Goal: Information Seeking & Learning: Learn about a topic

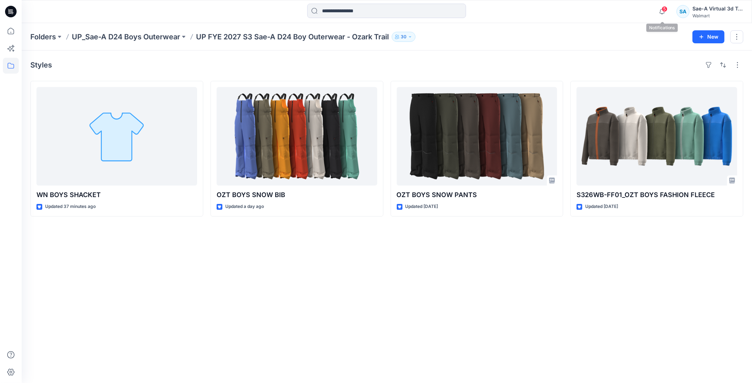
click at [666, 9] on div "5" at bounding box center [661, 7] width 12 height 6
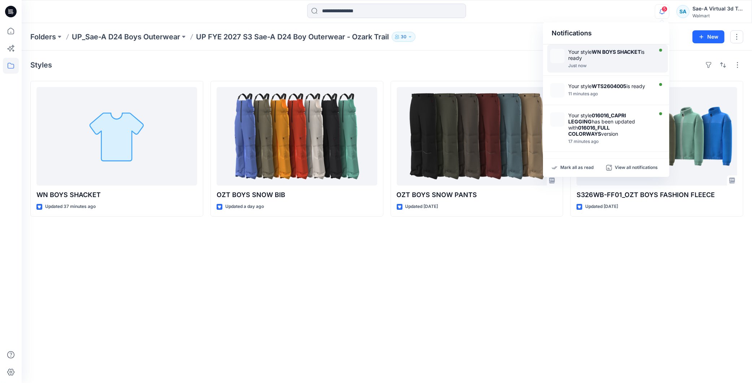
click at [611, 52] on strong "WN BOYS SHACKET" at bounding box center [615, 52] width 49 height 6
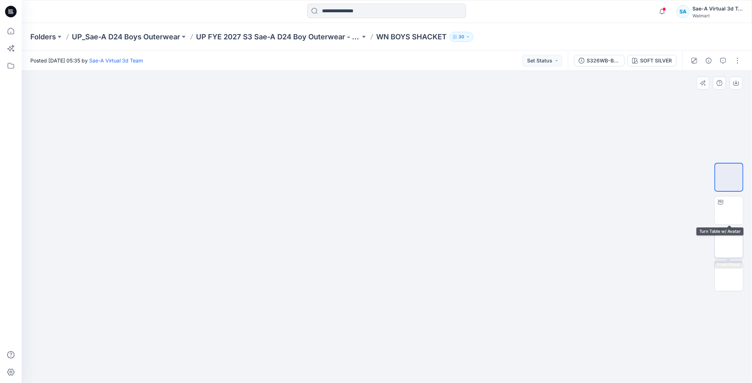
click at [729, 244] on img at bounding box center [729, 244] width 0 height 0
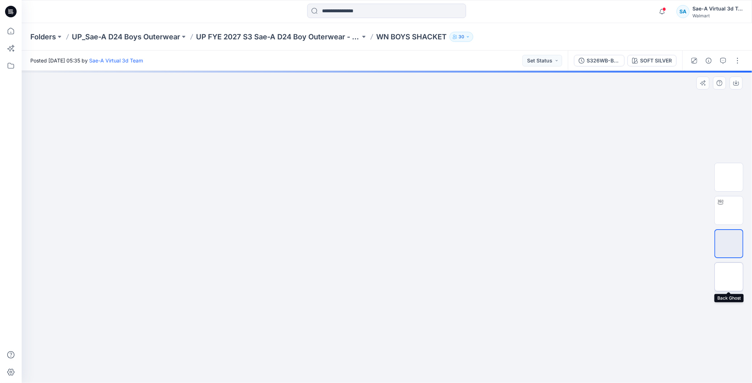
click at [729, 277] on img at bounding box center [729, 277] width 0 height 0
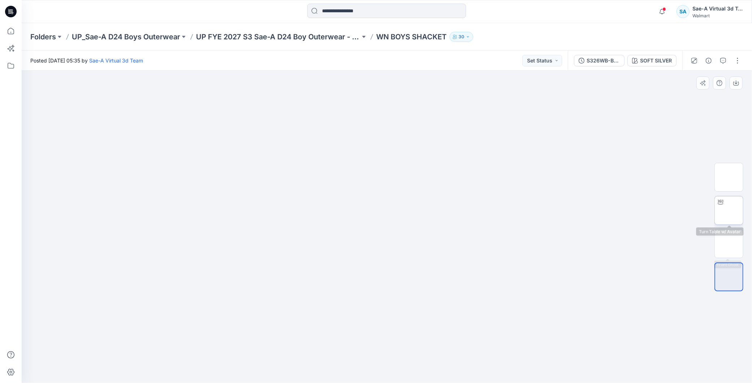
click at [729, 210] on img at bounding box center [729, 210] width 0 height 0
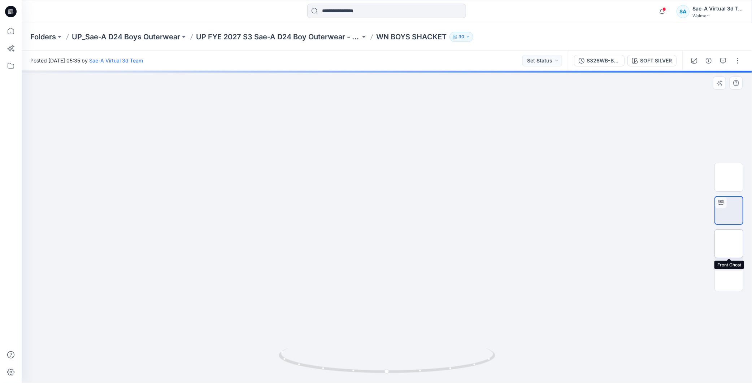
click at [729, 244] on img at bounding box center [729, 244] width 0 height 0
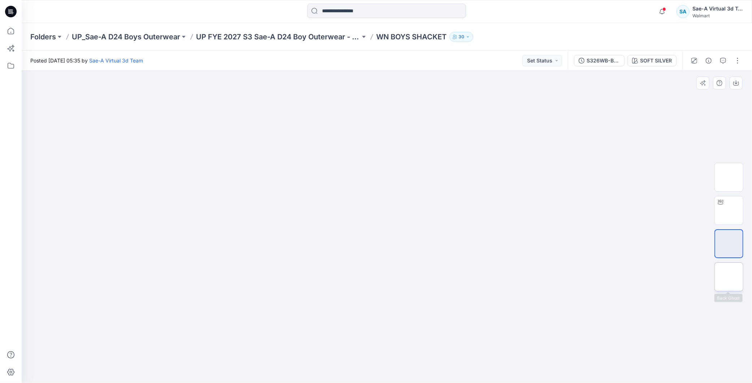
click at [729, 277] on img at bounding box center [729, 277] width 0 height 0
click at [729, 210] on img at bounding box center [729, 210] width 0 height 0
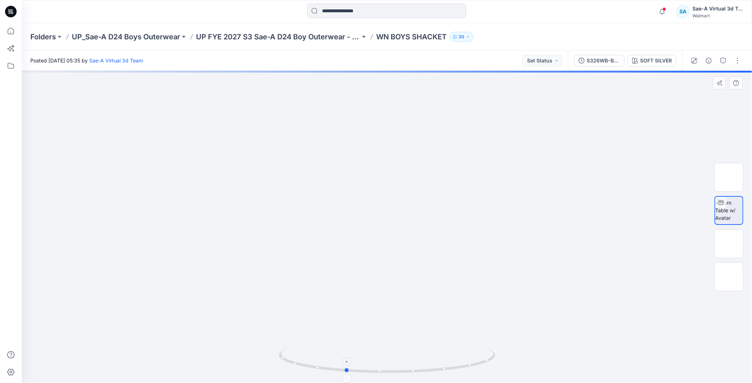
drag, startPoint x: 476, startPoint y: 362, endPoint x: 434, endPoint y: 374, distance: 43.1
click at [434, 374] on icon at bounding box center [388, 361] width 218 height 27
drag, startPoint x: 447, startPoint y: 370, endPoint x: 303, endPoint y: 379, distance: 144.3
click at [303, 379] on div at bounding box center [387, 227] width 730 height 312
click at [605, 59] on div "S326WB-BS01_SOFT SILVER" at bounding box center [602, 61] width 33 height 8
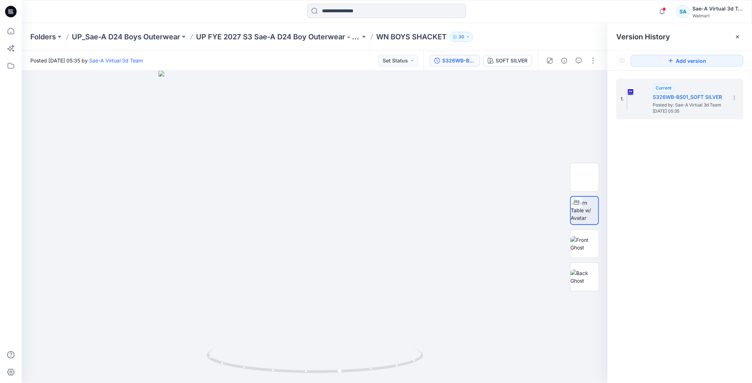
click at [17, 11] on div at bounding box center [10, 11] width 23 height 23
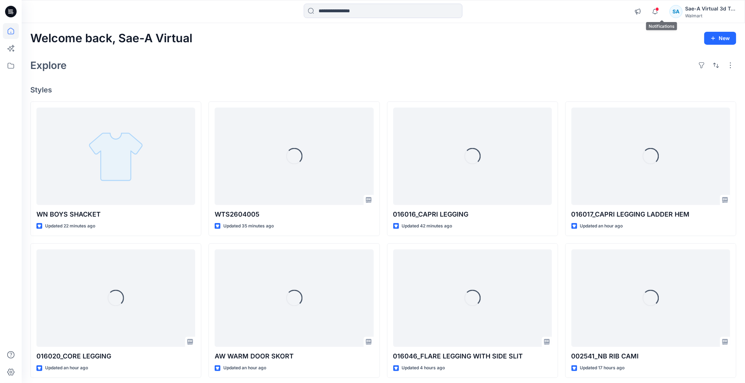
click at [668, 12] on div "Notifications Your style WN BOYS SHACKET is ready Just now Your style WTS260400…" at bounding box center [683, 12] width 105 height 16
click at [658, 12] on icon "button" at bounding box center [655, 11] width 14 height 14
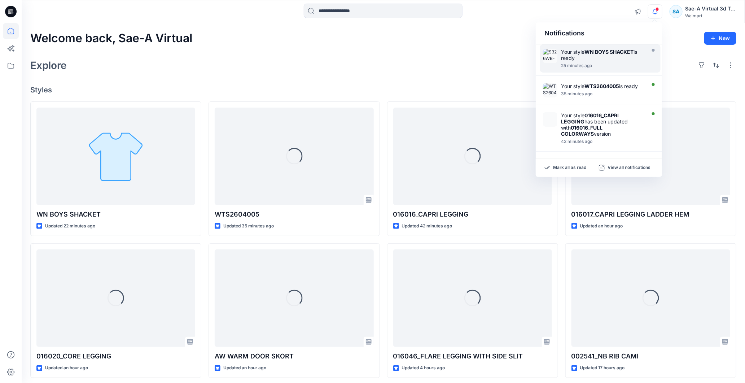
click at [412, 76] on div "Welcome back, Sae-A Virtual New Explore Styles WN BOYS SHACKET Updated 22 minut…" at bounding box center [383, 288] width 723 height 531
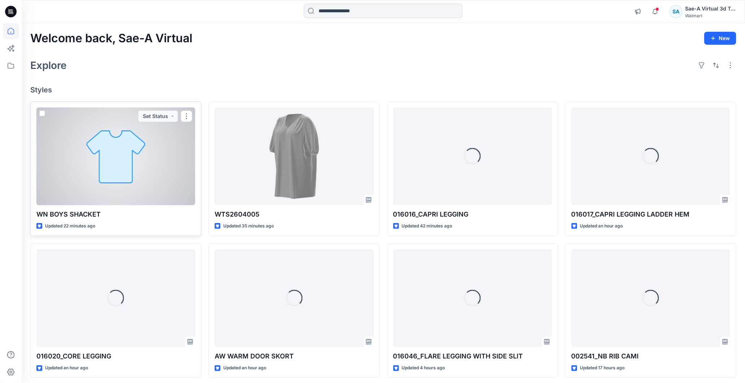
click at [117, 162] on div at bounding box center [115, 157] width 159 height 98
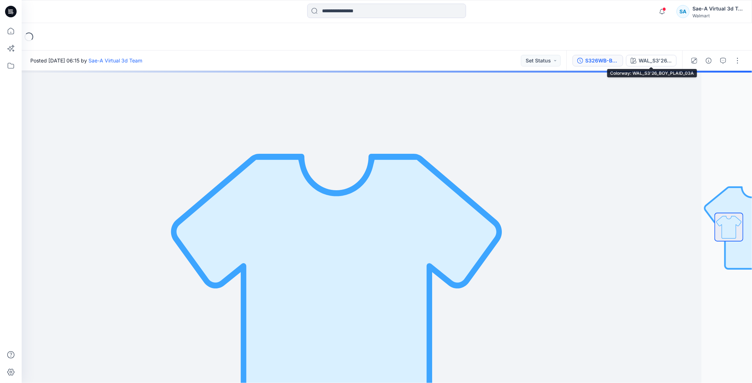
click at [605, 59] on div "S326WB-BS01_FULL COLORWAYS" at bounding box center [601, 61] width 33 height 8
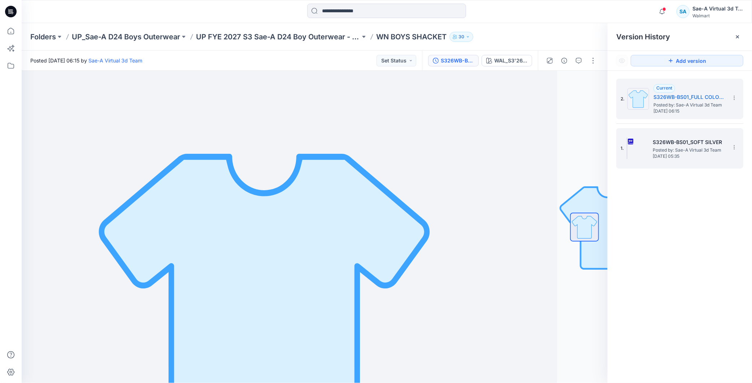
click at [686, 149] on span "Posted by: Sae-A Virtual 3d Team" at bounding box center [688, 150] width 72 height 7
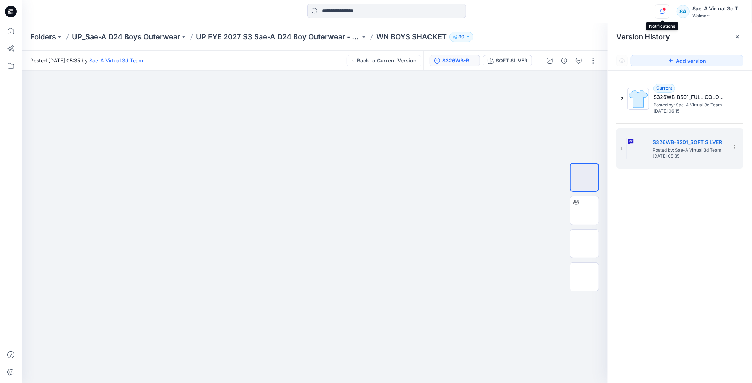
click at [668, 13] on icon "button" at bounding box center [662, 11] width 14 height 14
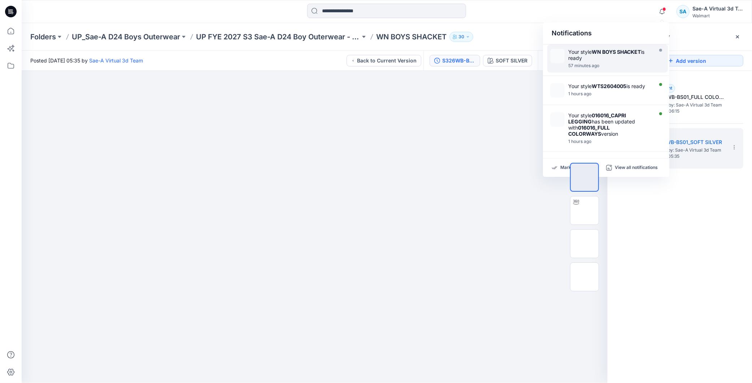
click at [611, 59] on div "Your style WN BOYS SHACKET is ready" at bounding box center [609, 55] width 83 height 12
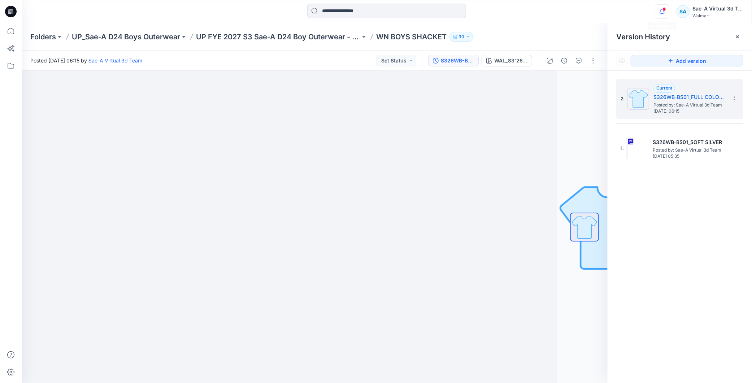
drag, startPoint x: 650, startPoint y: 4, endPoint x: 656, endPoint y: 11, distance: 9.0
click at [650, 4] on div "Notifications Your style WN BOYS SHACKET is ready 57 minutes ago Your style WTS…" at bounding box center [387, 12] width 730 height 16
click at [657, 12] on icon "button" at bounding box center [662, 11] width 14 height 14
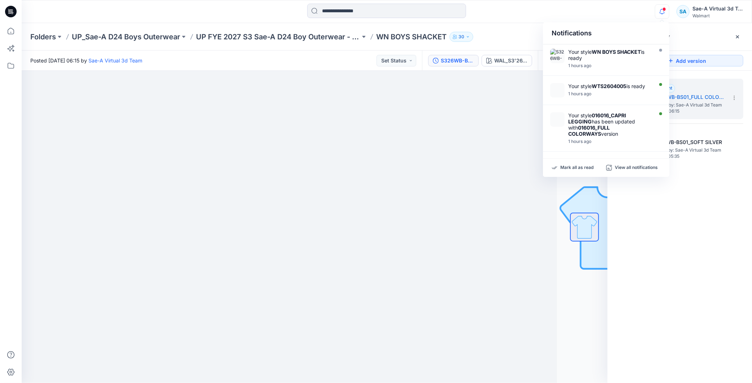
click at [665, 11] on icon "button" at bounding box center [662, 11] width 14 height 14
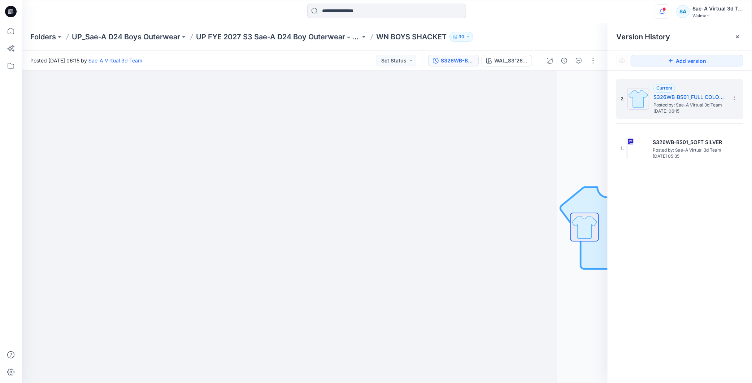
click at [665, 11] on icon "button" at bounding box center [662, 11] width 14 height 14
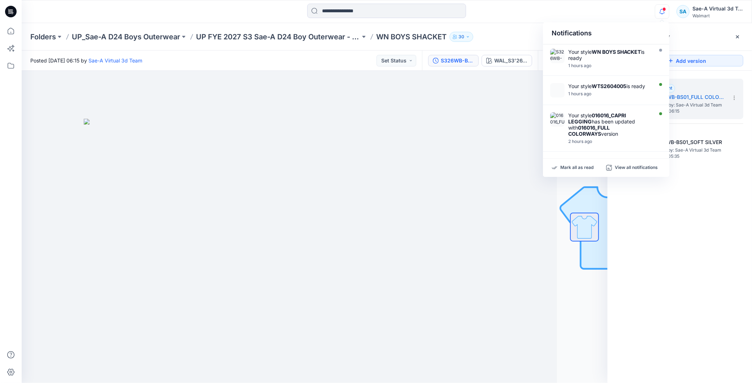
click at [664, 11] on icon "button" at bounding box center [662, 11] width 14 height 14
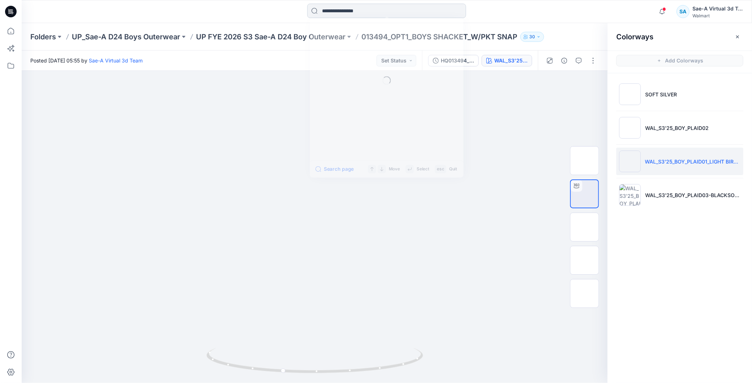
click at [336, 11] on input at bounding box center [386, 11] width 159 height 14
paste input "******"
type input "******"
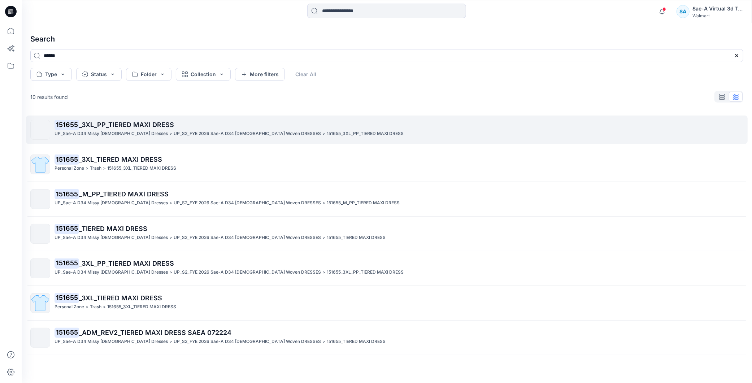
click at [148, 125] on span "_3XL_PP_TIERED MAXI DRESS" at bounding box center [126, 125] width 95 height 8
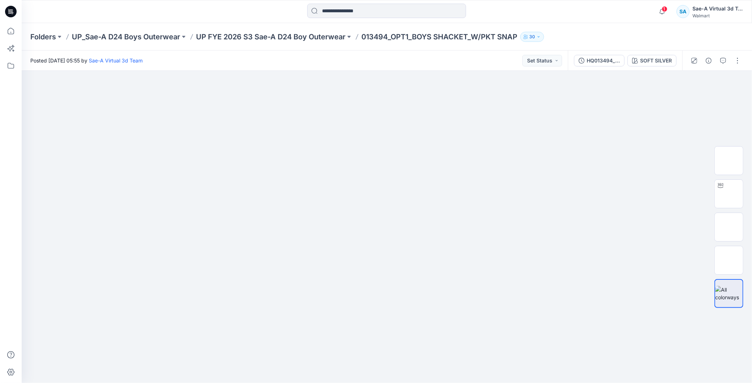
click at [663, 8] on span "1" at bounding box center [664, 9] width 6 height 6
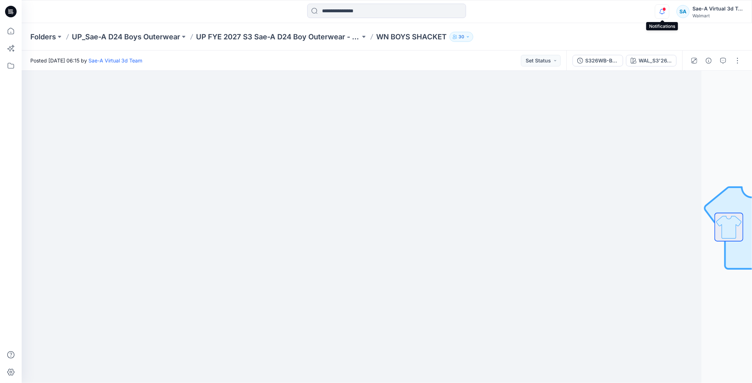
click at [659, 12] on icon "button" at bounding box center [662, 11] width 14 height 14
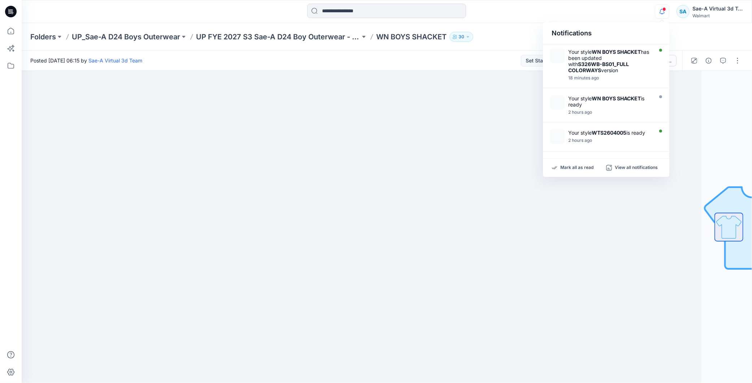
drag, startPoint x: 659, startPoint y: 12, endPoint x: 662, endPoint y: 23, distance: 11.8
click at [659, 11] on icon "button" at bounding box center [662, 11] width 14 height 14
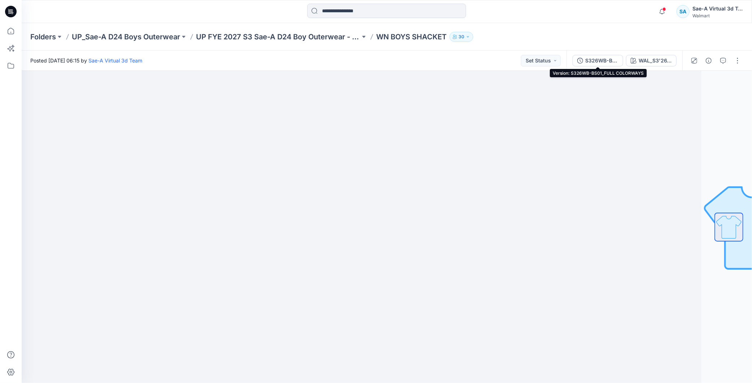
click at [602, 59] on div "S326WB-BS01_FULL COLORWAYS" at bounding box center [601, 61] width 33 height 8
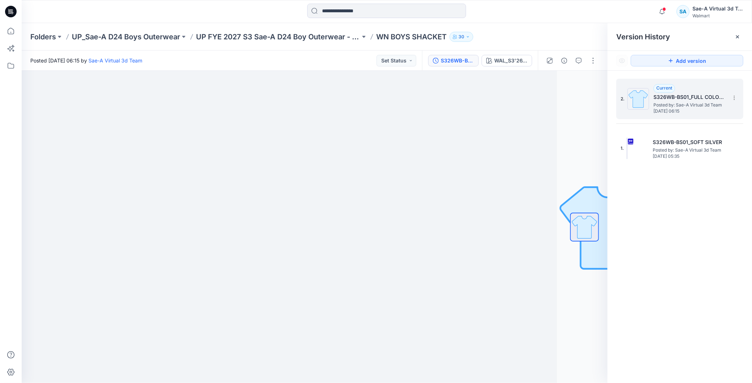
drag, startPoint x: 680, startPoint y: 106, endPoint x: 690, endPoint y: 100, distance: 12.0
click at [681, 106] on span "Posted by: Sae-A Virtual 3d Team" at bounding box center [689, 104] width 72 height 7
click at [690, 100] on h5 "S326WB-BS01_FULL COLORWAYS" at bounding box center [689, 97] width 72 height 9
click at [456, 60] on div "S326WB-BS01_FULL COLORWAYS" at bounding box center [457, 61] width 33 height 8
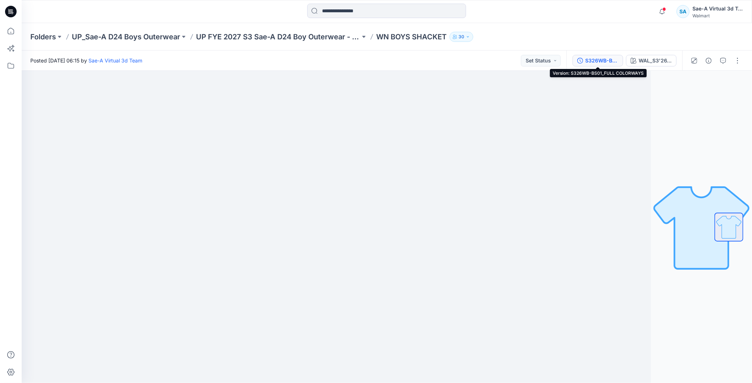
click at [611, 60] on div "S326WB-BS01_FULL COLORWAYS" at bounding box center [601, 61] width 33 height 8
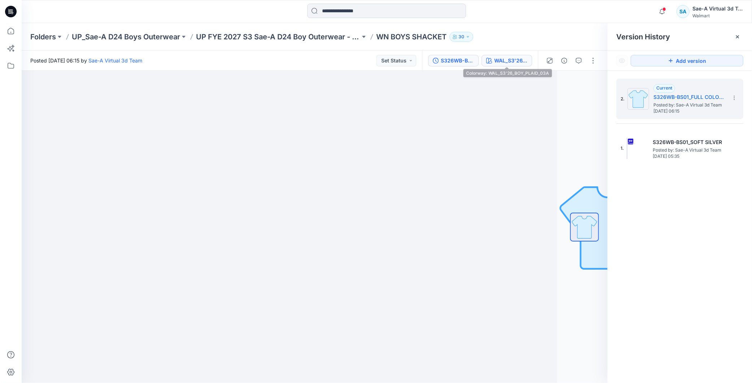
click at [504, 61] on div "WAL_S3'26_BOY_PLAID_03A" at bounding box center [510, 61] width 33 height 8
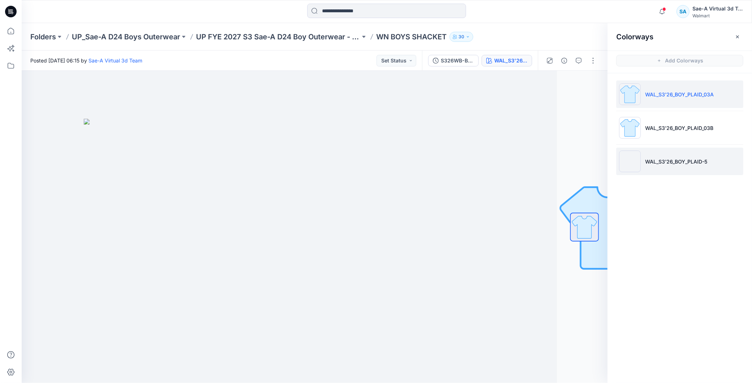
click at [673, 166] on li "WAL_S3'26_BOY_PLAID-5" at bounding box center [679, 161] width 127 height 27
click at [670, 156] on li "WAL_S3'26_BOY_PLAID-5" at bounding box center [679, 161] width 127 height 27
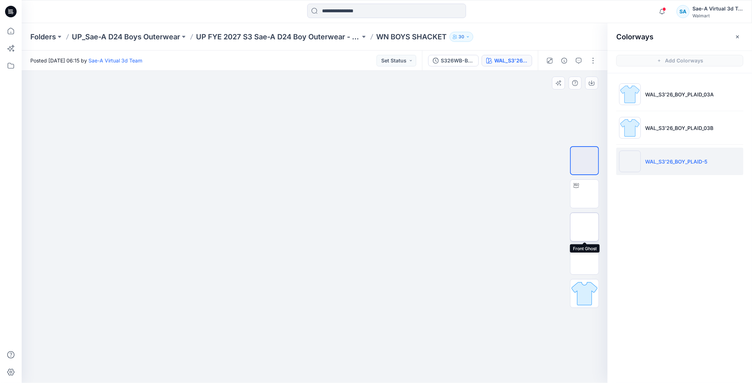
click at [584, 227] on img at bounding box center [584, 227] width 0 height 0
click at [584, 260] on img at bounding box center [584, 260] width 0 height 0
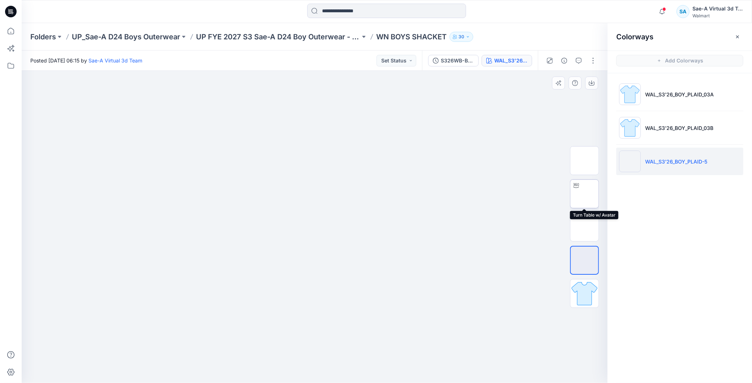
click at [584, 194] on img at bounding box center [584, 194] width 0 height 0
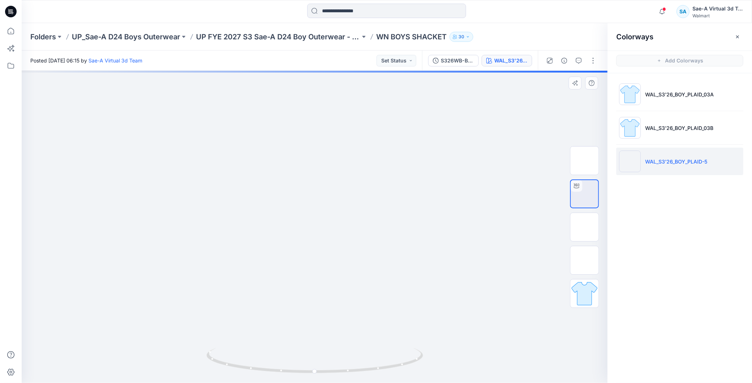
drag, startPoint x: 398, startPoint y: 198, endPoint x: 398, endPoint y: 242, distance: 43.7
drag, startPoint x: 383, startPoint y: 373, endPoint x: 421, endPoint y: 388, distance: 41.0
click at [421, 382] on html "Notifications Your style WN BOYS SHACKET has been updated with S326WB-BS01_FULL…" at bounding box center [376, 191] width 752 height 383
click at [302, 39] on p "UP FYE 2027 S3 Sae-A D24 Boy Outerwear - Ozark Trail" at bounding box center [278, 37] width 164 height 10
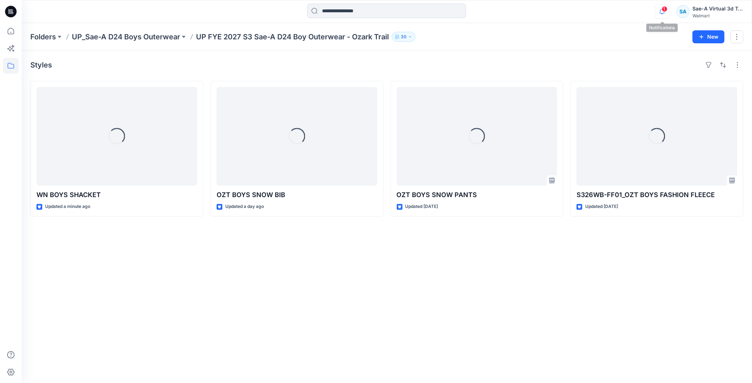
click at [661, 12] on icon "button" at bounding box center [662, 11] width 14 height 14
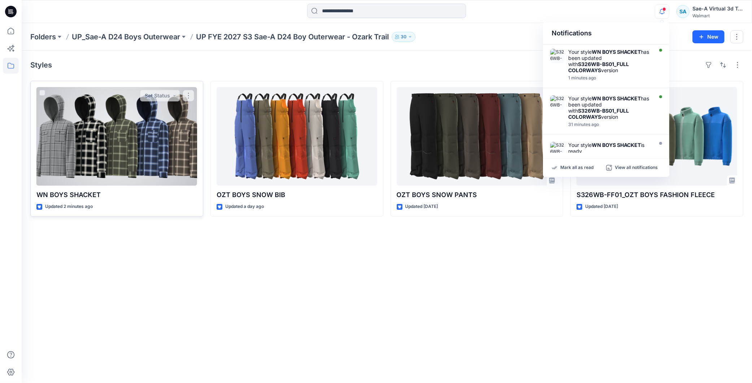
click at [116, 157] on div at bounding box center [116, 136] width 161 height 99
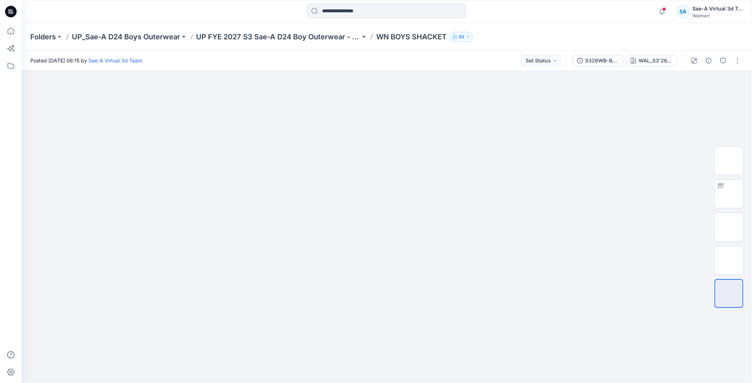
click at [12, 14] on icon at bounding box center [11, 12] width 12 height 12
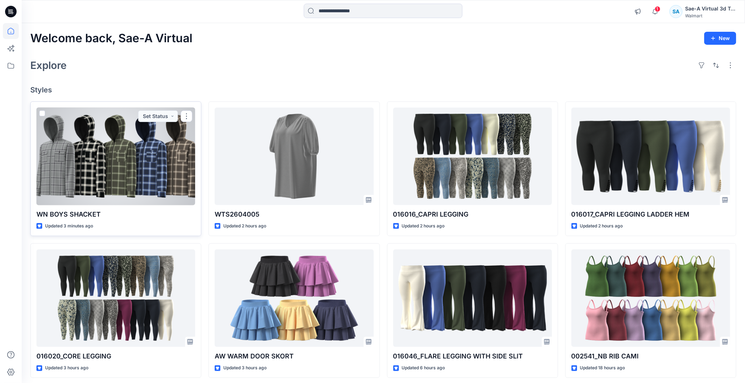
click at [134, 165] on div at bounding box center [115, 157] width 159 height 98
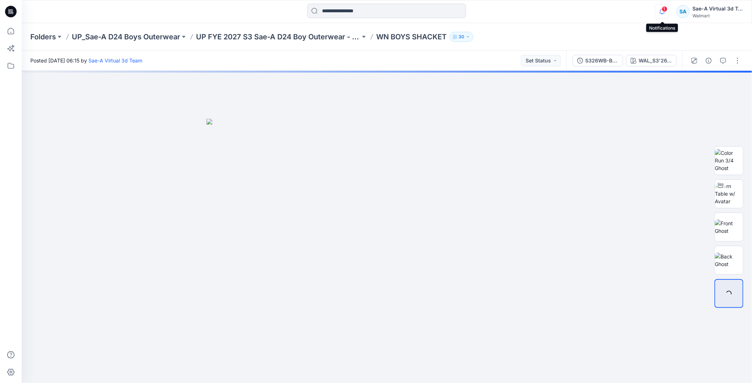
click at [662, 12] on icon "button" at bounding box center [662, 11] width 14 height 14
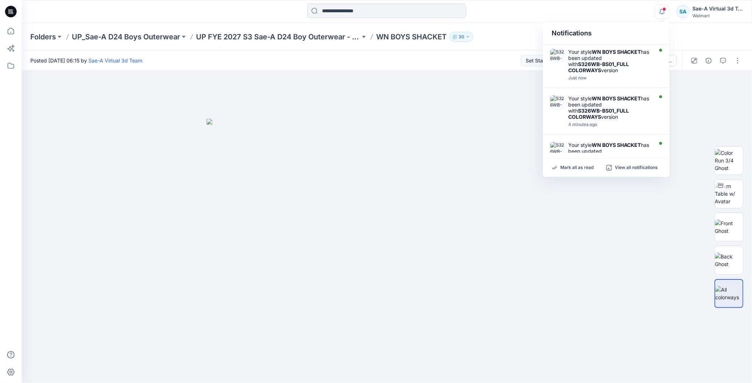
click at [661, 13] on icon "button" at bounding box center [662, 11] width 14 height 14
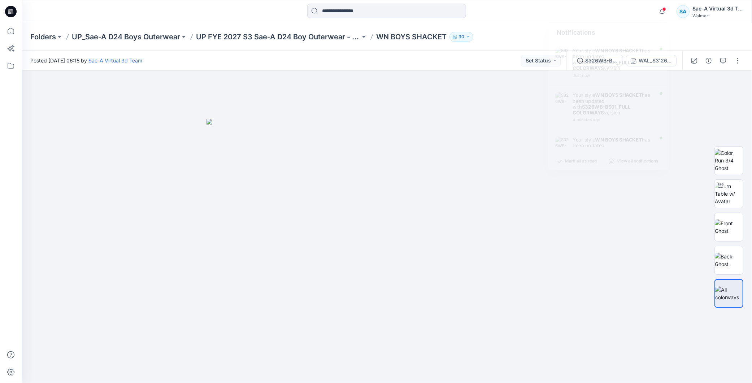
click at [663, 10] on span at bounding box center [664, 9] width 4 height 4
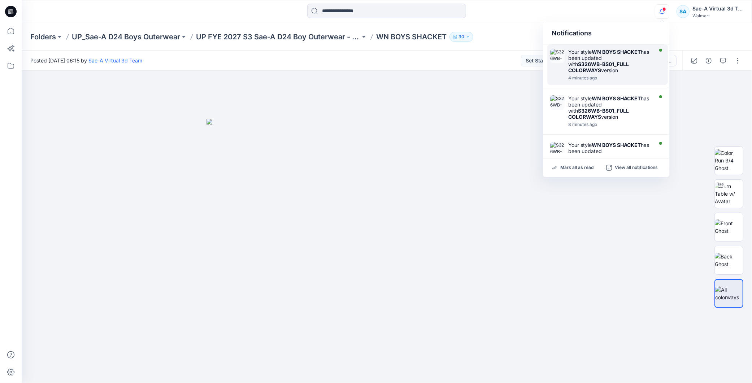
click at [608, 64] on strong "S326WB-BS01_FULL COLORWAYS" at bounding box center [598, 67] width 61 height 12
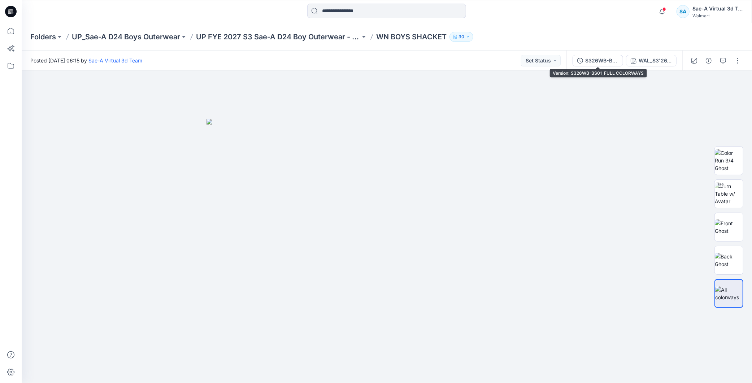
drag, startPoint x: 594, startPoint y: 61, endPoint x: 644, endPoint y: 63, distance: 50.6
click at [594, 61] on div "S326WB-BS01_FULL COLORWAYS" at bounding box center [601, 61] width 33 height 8
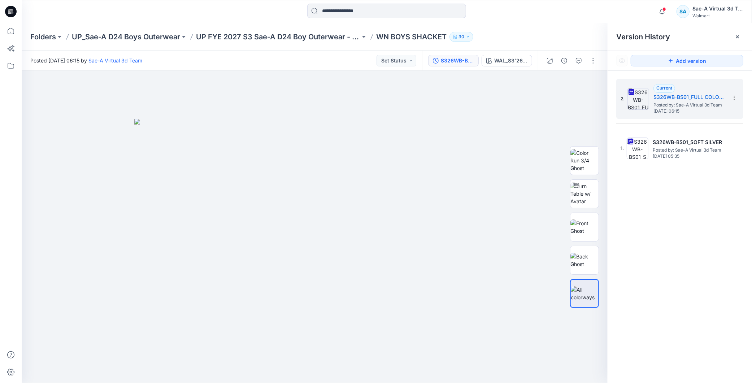
click at [15, 13] on icon at bounding box center [11, 12] width 12 height 12
